Goal: Understand process/instructions: Learn how to perform a task or action

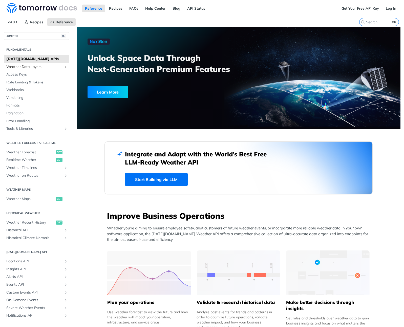
click at [38, 68] on span "Weather Data Layers" at bounding box center [34, 66] width 56 height 5
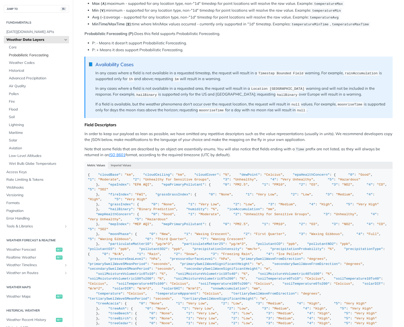
click at [32, 56] on span "Probabilistic Forecasting" at bounding box center [38, 55] width 59 height 5
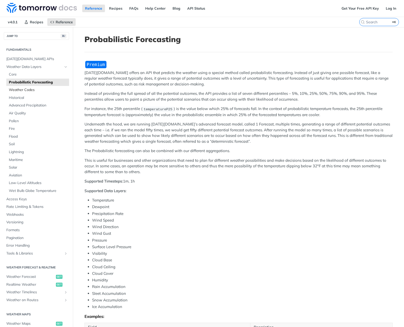
click at [33, 91] on span "Weather Codes" at bounding box center [38, 89] width 59 height 5
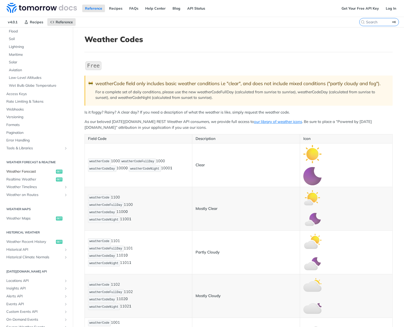
scroll to position [105, 0]
click at [43, 188] on span "Weather Timelines" at bounding box center [34, 186] width 56 height 5
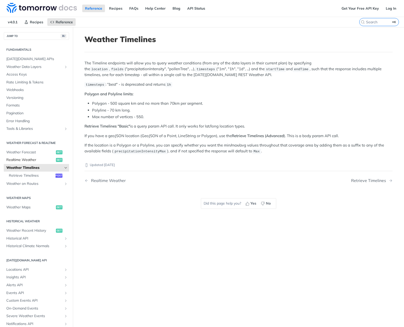
click at [40, 160] on span "Realtime Weather" at bounding box center [30, 159] width 48 height 5
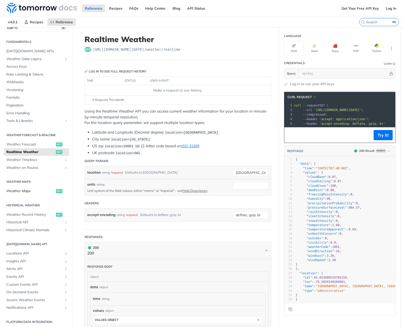
scroll to position [10, 0]
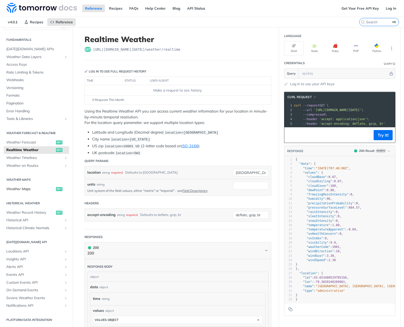
click at [40, 189] on span "Weather Maps" at bounding box center [30, 188] width 48 height 5
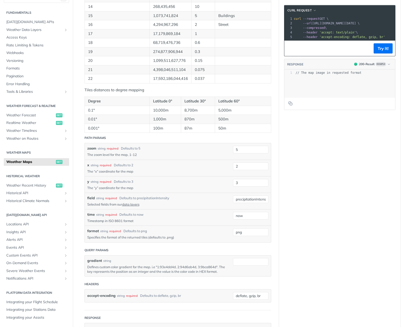
scroll to position [428, 0]
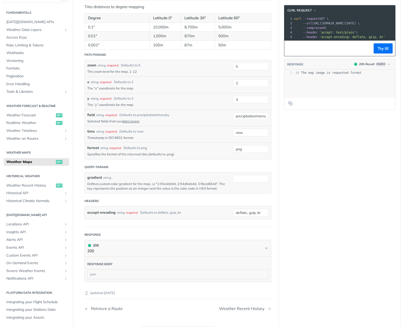
click at [36, 153] on h2 "Weather Maps" at bounding box center [36, 152] width 65 height 5
click at [26, 152] on h2 "Weather Maps" at bounding box center [36, 152] width 65 height 5
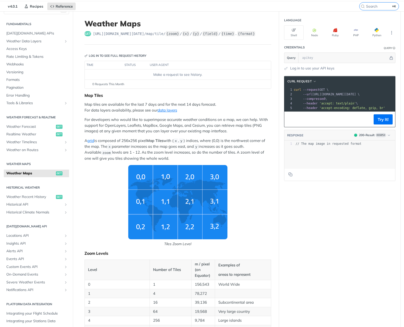
scroll to position [0, 0]
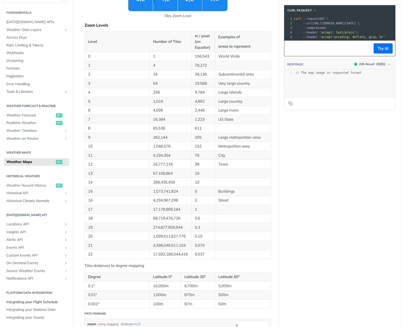
click at [52, 301] on span "Integrating your Flight Schedule" at bounding box center [37, 301] width 62 height 5
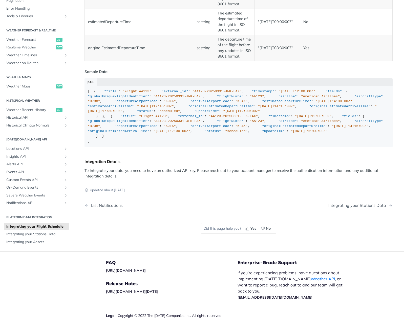
scroll to position [845, 0]
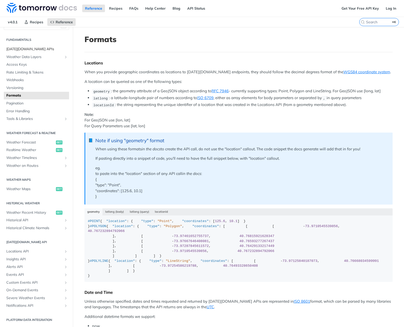
click at [35, 50] on span "[DATE][DOMAIN_NAME] APIs" at bounding box center [37, 49] width 62 height 5
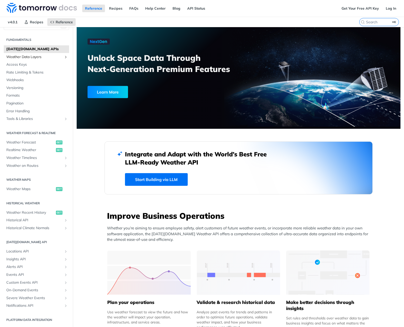
click at [39, 56] on span "Weather Data Layers" at bounding box center [34, 56] width 56 height 5
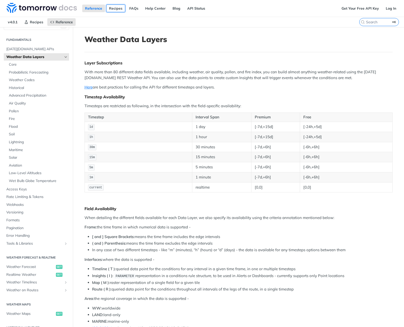
click at [114, 9] on link "Recipes" at bounding box center [115, 9] width 19 height 8
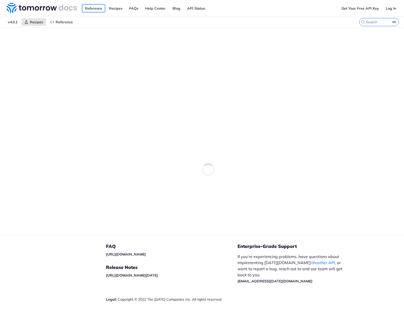
click at [95, 10] on link "Reference" at bounding box center [93, 9] width 23 height 8
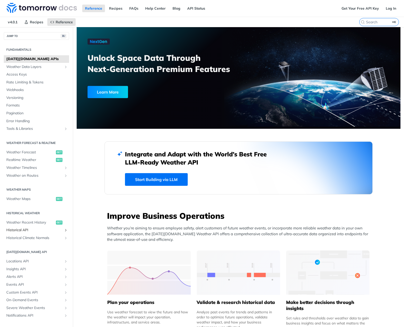
click at [27, 230] on span "Historical API" at bounding box center [34, 229] width 56 height 5
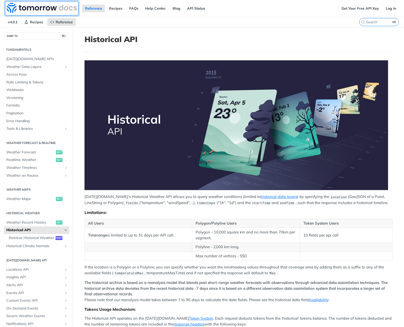
click at [25, 9] on img at bounding box center [42, 8] width 70 height 10
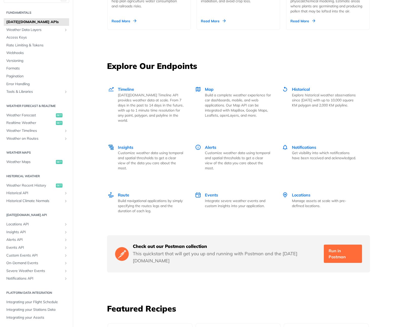
scroll to position [819, 0]
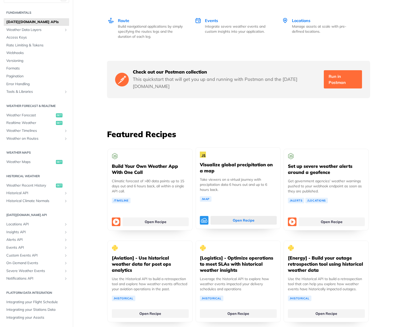
click at [236, 216] on link "Open Recipe" at bounding box center [244, 220] width 66 height 9
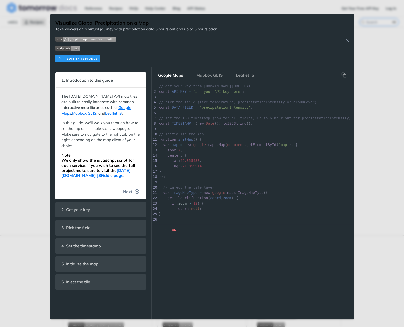
click at [136, 192] on icon "button" at bounding box center [137, 191] width 5 height 5
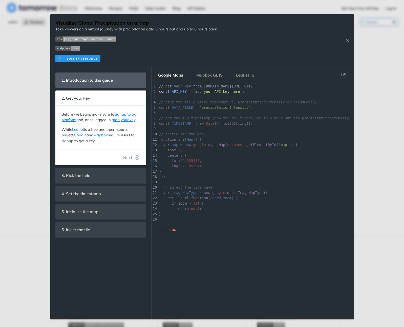
scroll to position [17, 0]
click at [213, 72] on button "Mapbox GLJS" at bounding box center [209, 75] width 34 height 10
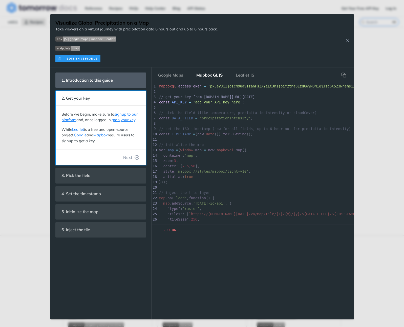
click at [145, 156] on footer "Next" at bounding box center [101, 156] width 90 height 15
click at [142, 157] on button "Next" at bounding box center [131, 157] width 24 height 10
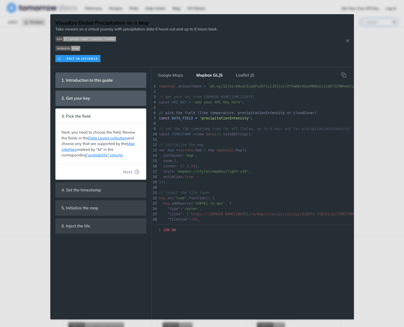
scroll to position [9, 0]
click at [142, 157] on div "Next, you need to choose the field. Review the fields in the Data Layers collec…" at bounding box center [100, 143] width 85 height 35
click at [137, 169] on button "Next" at bounding box center [131, 172] width 24 height 10
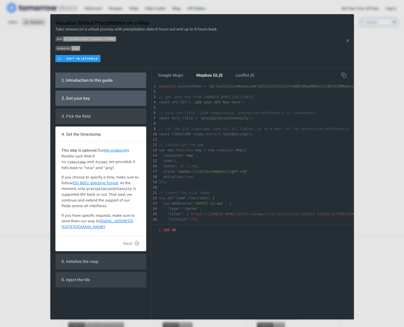
scroll to position [12, 0]
drag, startPoint x: 137, startPoint y: 174, endPoint x: 137, endPoint y: 177, distance: 2.9
click at [137, 174] on p "If you choose to specify a time, make sure to follow ISO 8601 datetime format .…" at bounding box center [101, 191] width 79 height 34
click at [137, 242] on button "Next" at bounding box center [131, 243] width 24 height 10
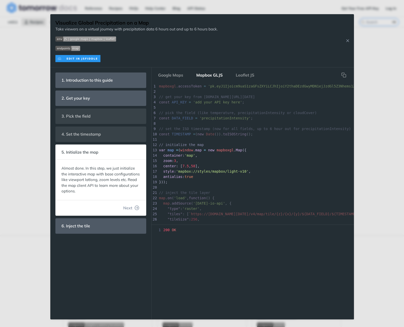
scroll to position [6, 0]
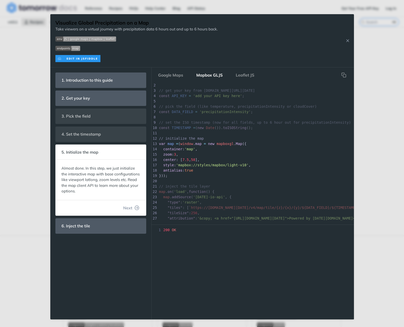
click at [132, 205] on button "Next" at bounding box center [131, 207] width 24 height 10
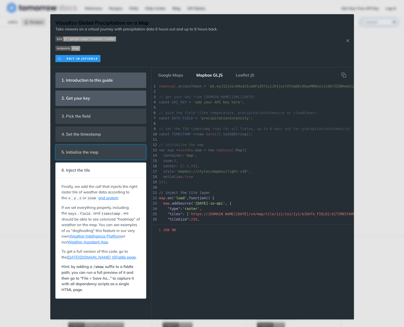
scroll to position [76, 0]
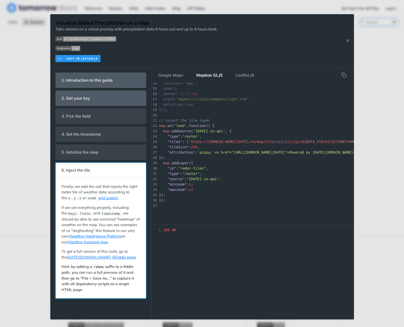
click at [138, 291] on p "Hint: by adding a /show suffix to a fiddle path, you can run a full preview of …" at bounding box center [101, 277] width 79 height 29
click at [192, 293] on div "1 200 OK" at bounding box center [253, 273] width 202 height 92
